Goal: Navigation & Orientation: Find specific page/section

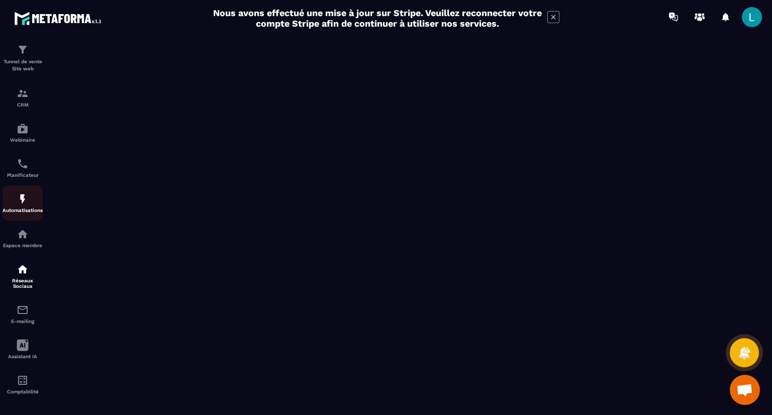
scroll to position [49, 0]
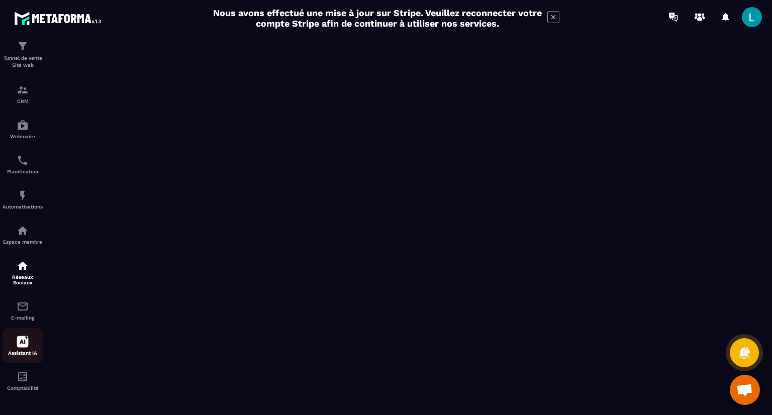
click at [19, 346] on icon at bounding box center [23, 342] width 12 height 12
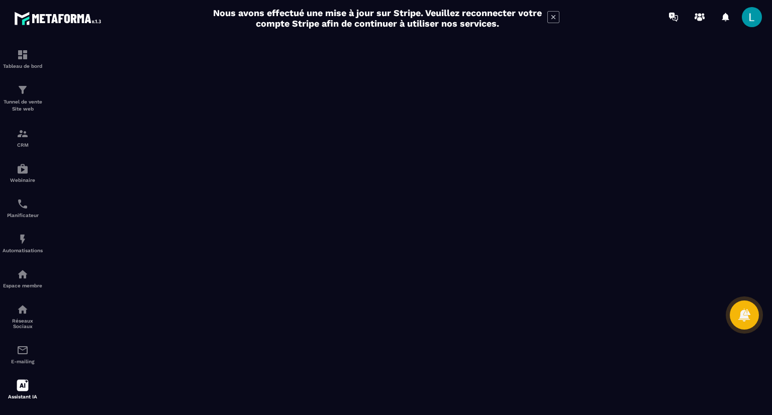
scroll to position [49, 0]
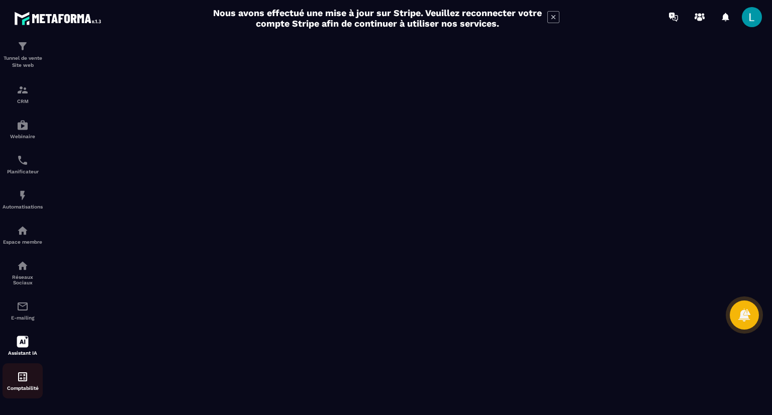
click at [11, 376] on div "Comptabilité" at bounding box center [23, 381] width 40 height 20
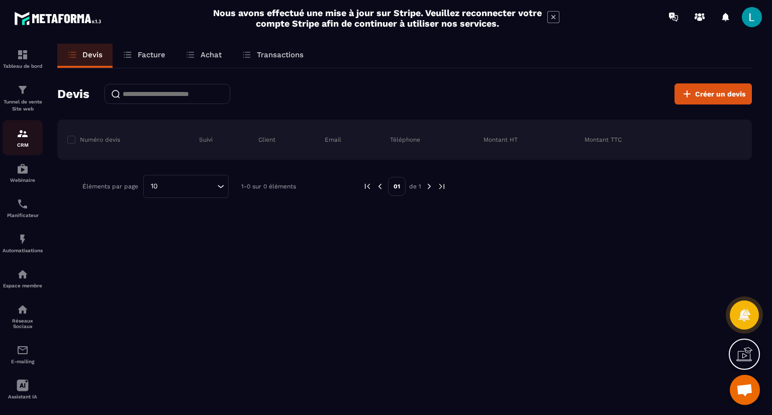
click at [21, 135] on img at bounding box center [23, 134] width 12 height 12
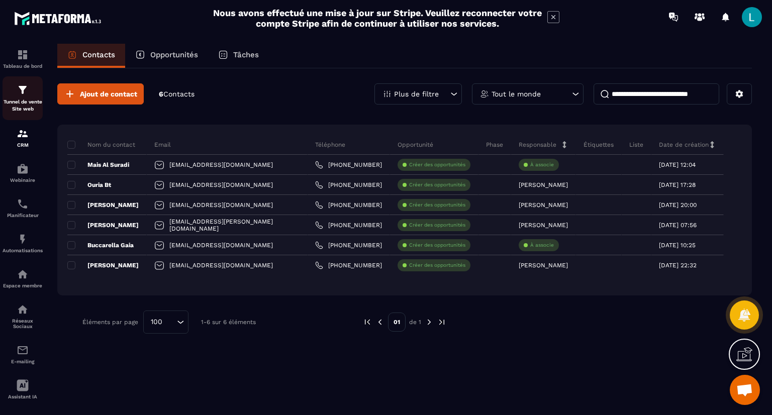
click at [26, 89] on img at bounding box center [23, 90] width 12 height 12
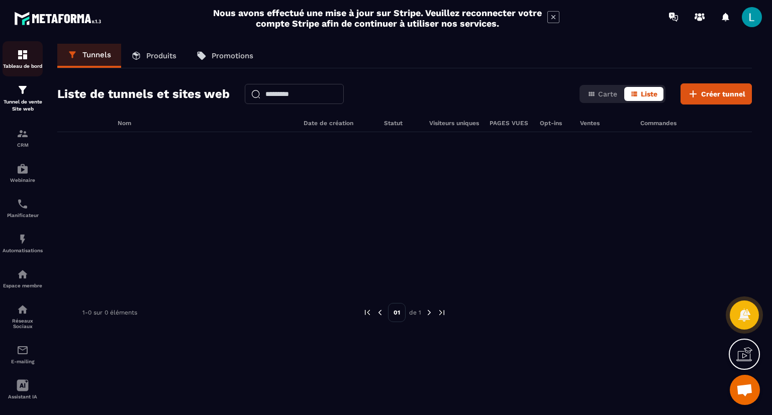
click at [35, 56] on div "Tableau de bord" at bounding box center [23, 59] width 40 height 20
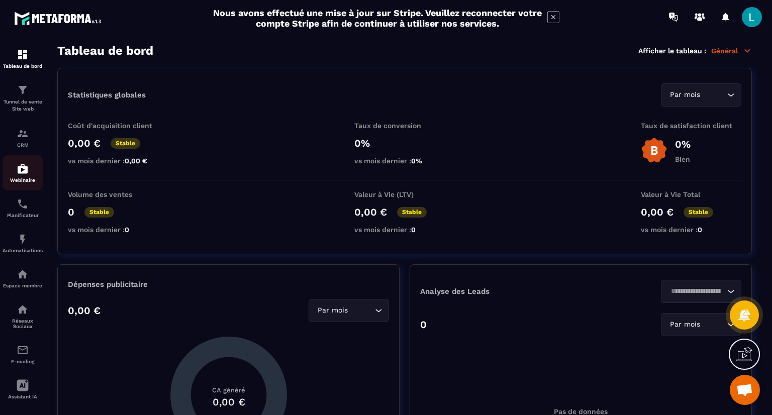
click at [32, 172] on div "Webinaire" at bounding box center [23, 173] width 40 height 20
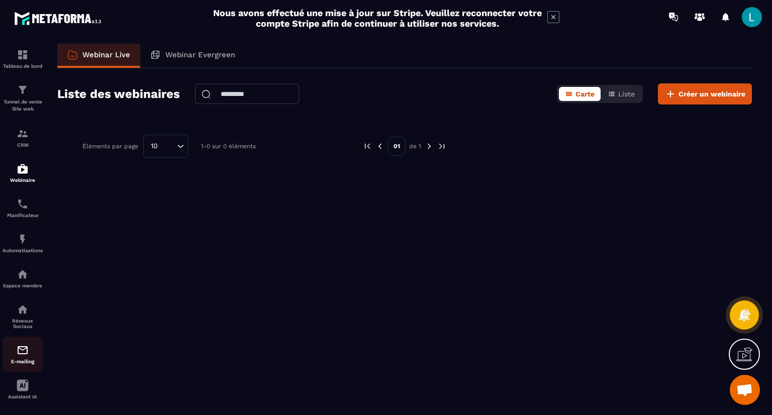
scroll to position [49, 0]
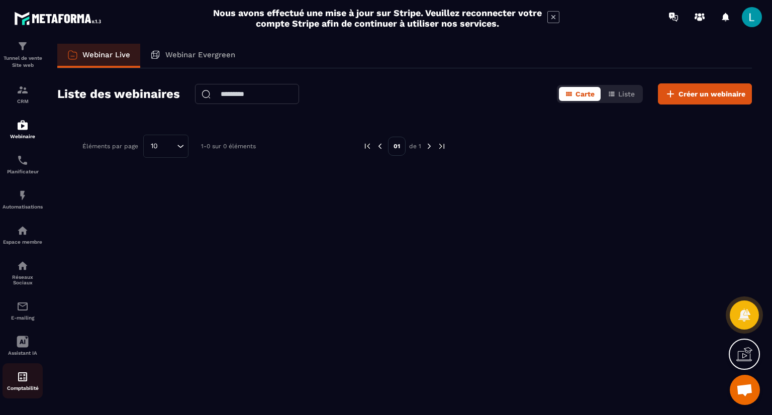
click at [18, 380] on img at bounding box center [23, 377] width 12 height 12
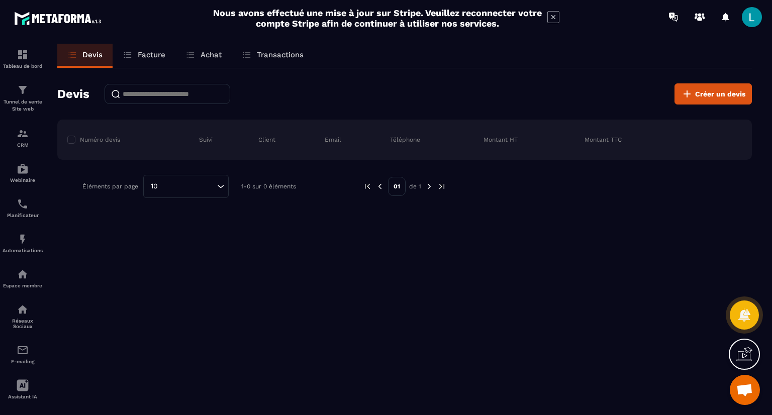
click at [745, 360] on icon at bounding box center [744, 354] width 16 height 16
click at [524, 260] on icon at bounding box center [527, 259] width 12 height 12
click at [23, 208] on img at bounding box center [23, 204] width 12 height 12
